Goal: Information Seeking & Learning: Find specific fact

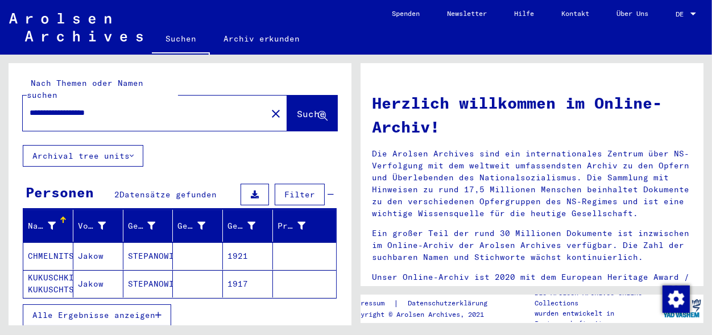
click at [157, 243] on mat-cell "STEPANOWITSCH" at bounding box center [148, 255] width 50 height 27
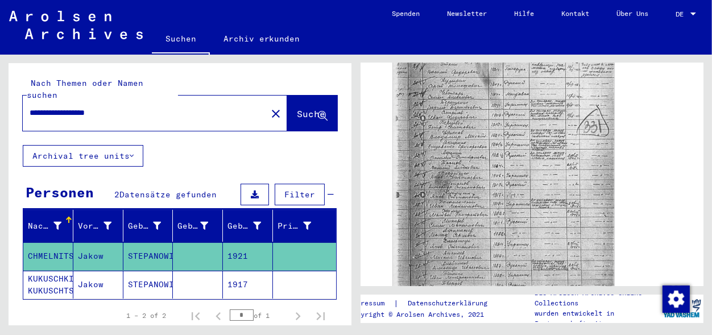
scroll to position [236, 0]
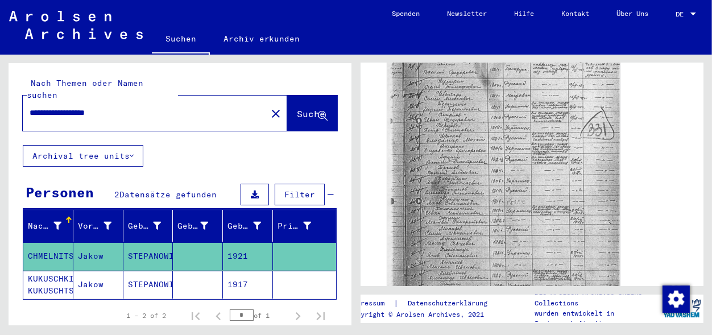
click at [542, 181] on img at bounding box center [503, 170] width 232 height 294
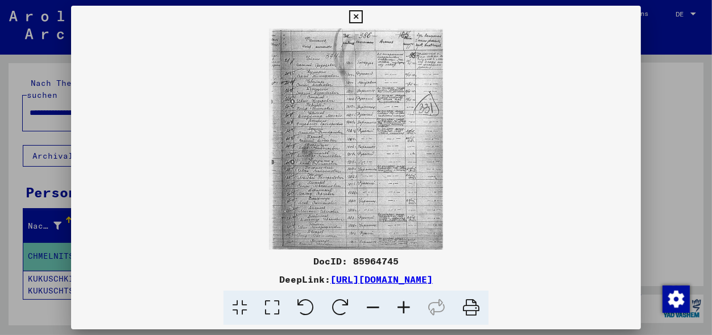
click at [405, 310] on icon at bounding box center [403, 307] width 31 height 35
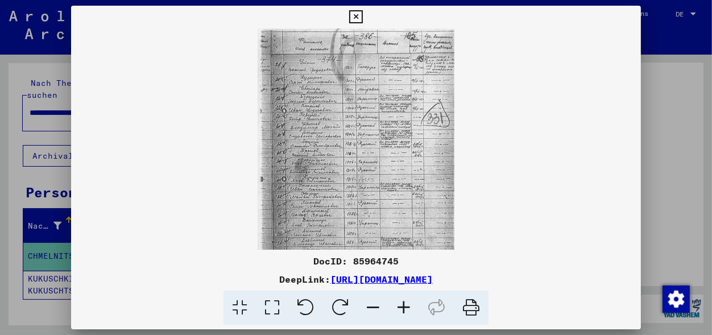
click at [405, 310] on icon at bounding box center [403, 307] width 31 height 35
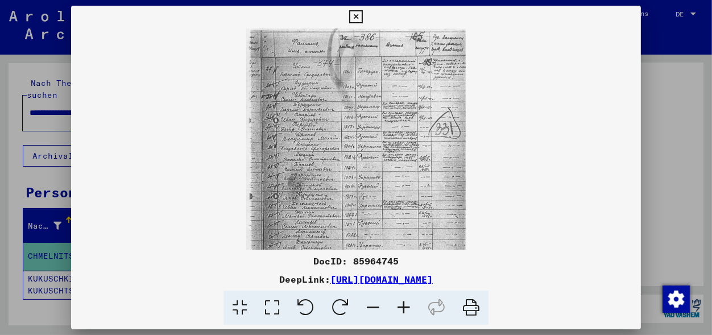
click at [405, 310] on icon at bounding box center [403, 307] width 31 height 35
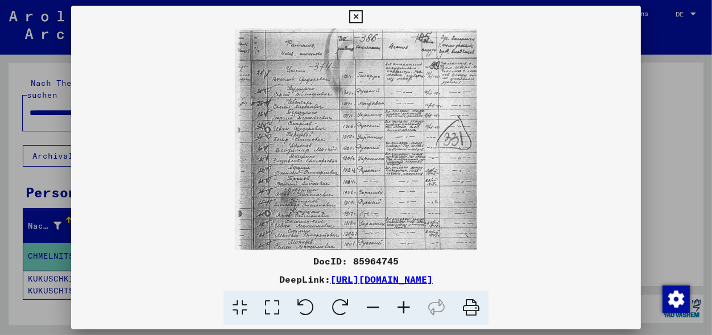
click at [405, 310] on icon at bounding box center [403, 307] width 31 height 35
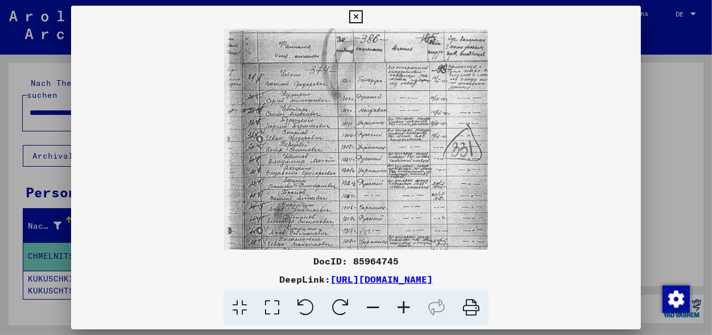
click at [405, 310] on icon at bounding box center [403, 307] width 31 height 35
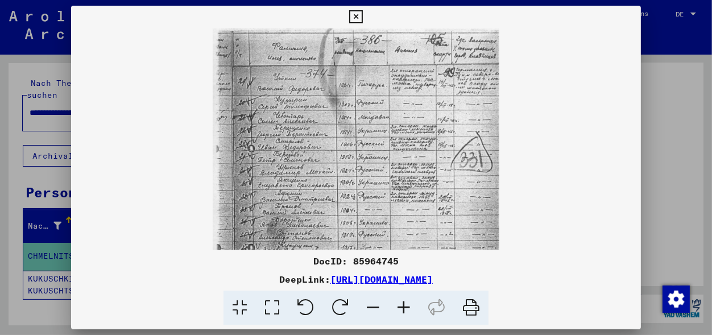
click at [362, 18] on icon at bounding box center [355, 17] width 13 height 14
